Goal: Task Accomplishment & Management: Use online tool/utility

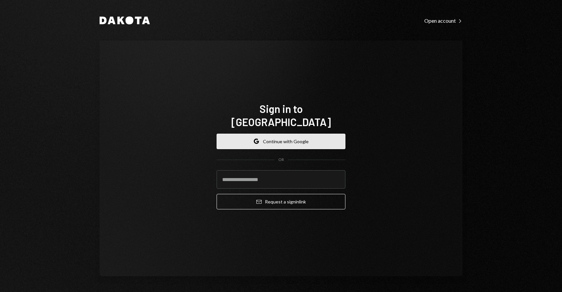
click at [258, 134] on button "Google Continue with Google" at bounding box center [281, 141] width 129 height 15
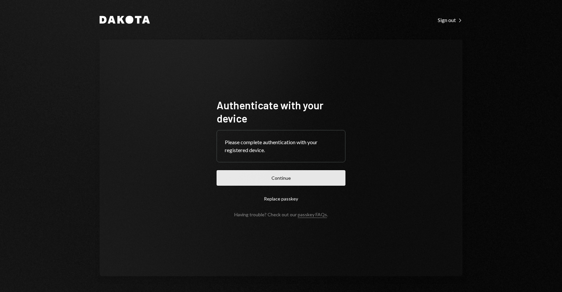
click at [276, 172] on button "Continue" at bounding box center [281, 177] width 129 height 15
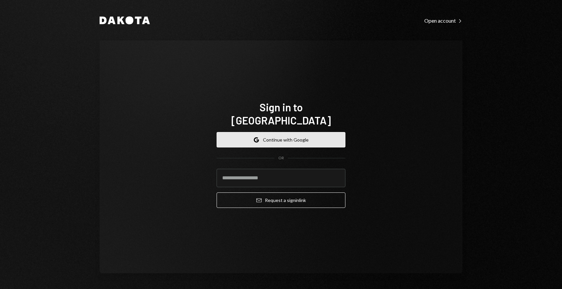
click at [291, 139] on button "Google Continue with Google" at bounding box center [281, 139] width 129 height 15
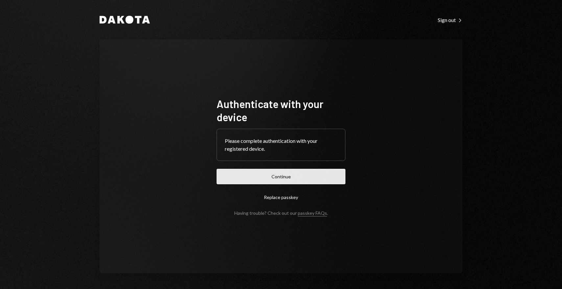
click at [288, 173] on button "Continue" at bounding box center [281, 176] width 129 height 15
